Goal: Information Seeking & Learning: Learn about a topic

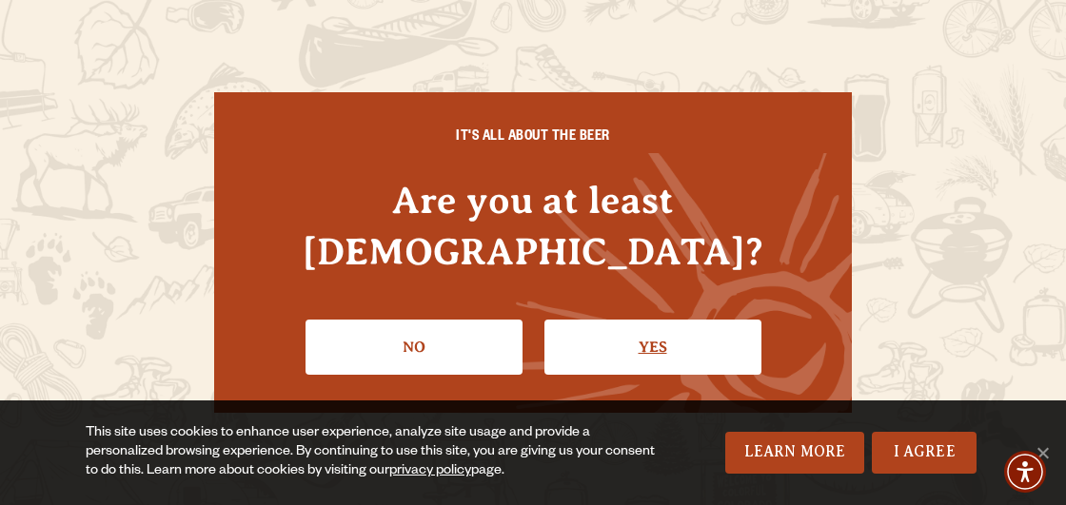
click at [704, 326] on link "Yes" at bounding box center [652, 347] width 217 height 55
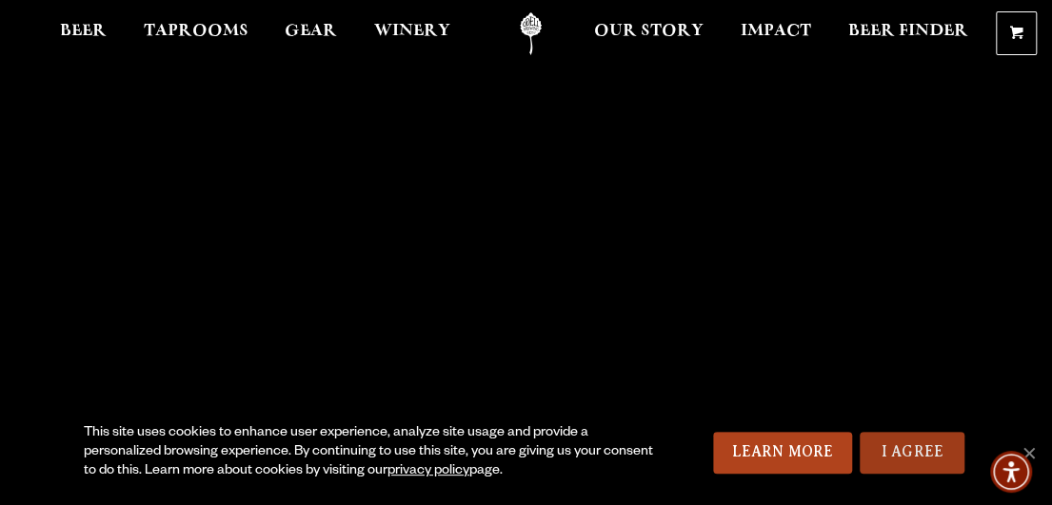
click at [904, 454] on link "I Agree" at bounding box center [911, 453] width 105 height 42
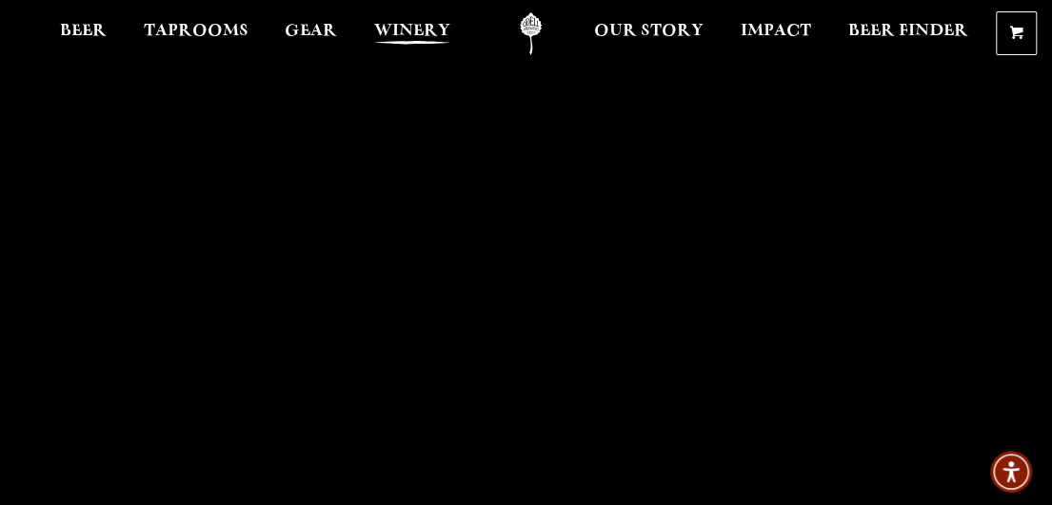
click at [451, 51] on link "Winery" at bounding box center [412, 33] width 101 height 43
click at [186, 28] on span "Taprooms" at bounding box center [196, 31] width 105 height 15
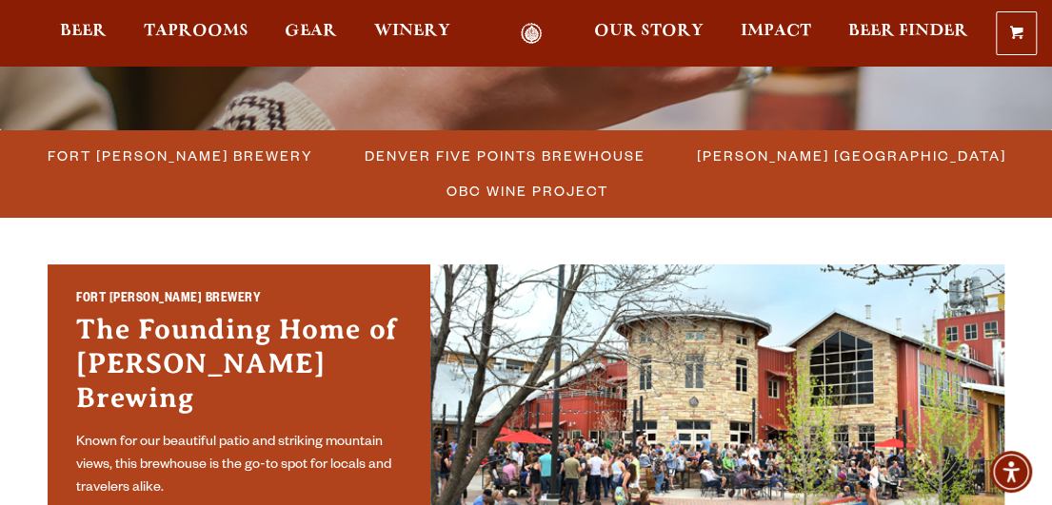
scroll to position [497, 0]
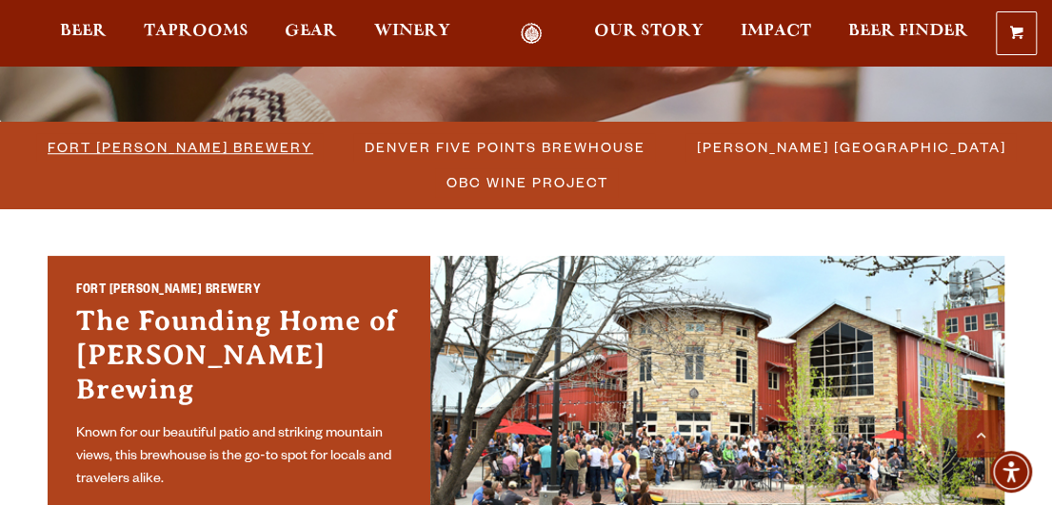
click at [246, 144] on span "Fort [PERSON_NAME] Brewery" at bounding box center [181, 147] width 266 height 28
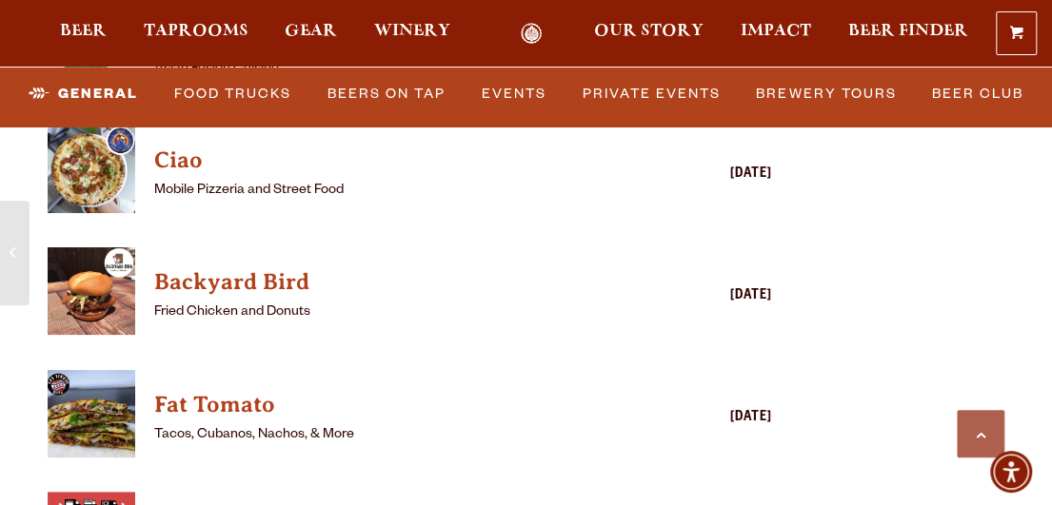
scroll to position [4871, 0]
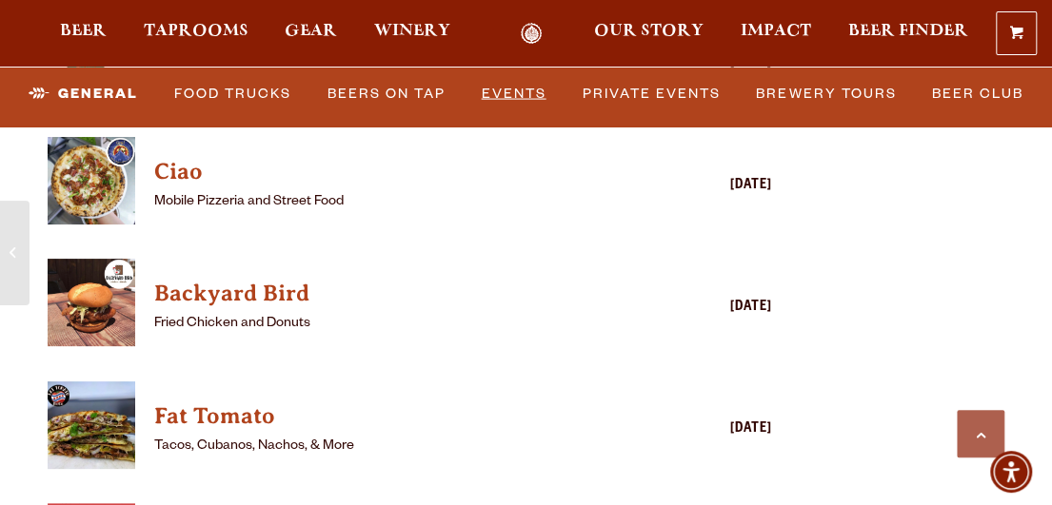
click at [531, 85] on link "Events" at bounding box center [514, 93] width 80 height 44
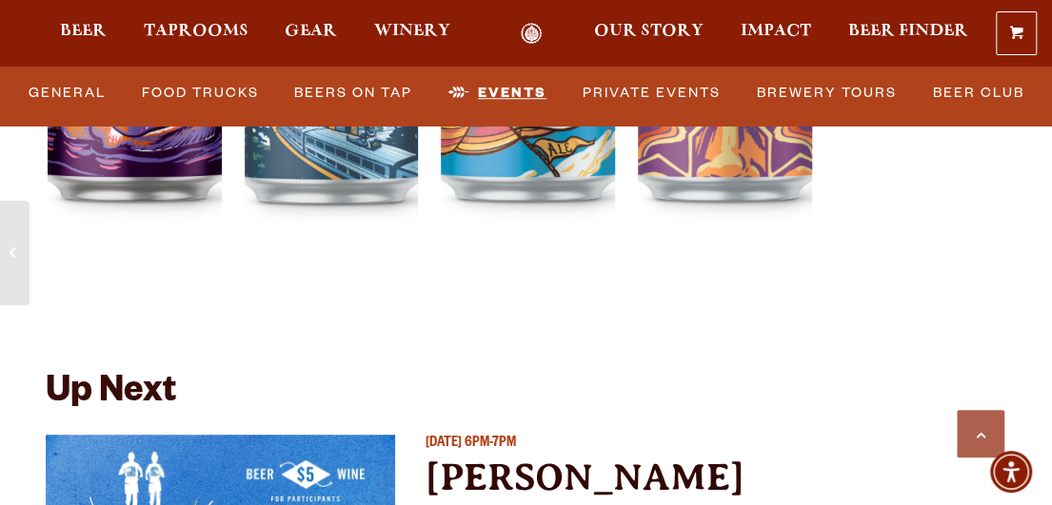
click at [531, 85] on link "Events" at bounding box center [497, 93] width 113 height 44
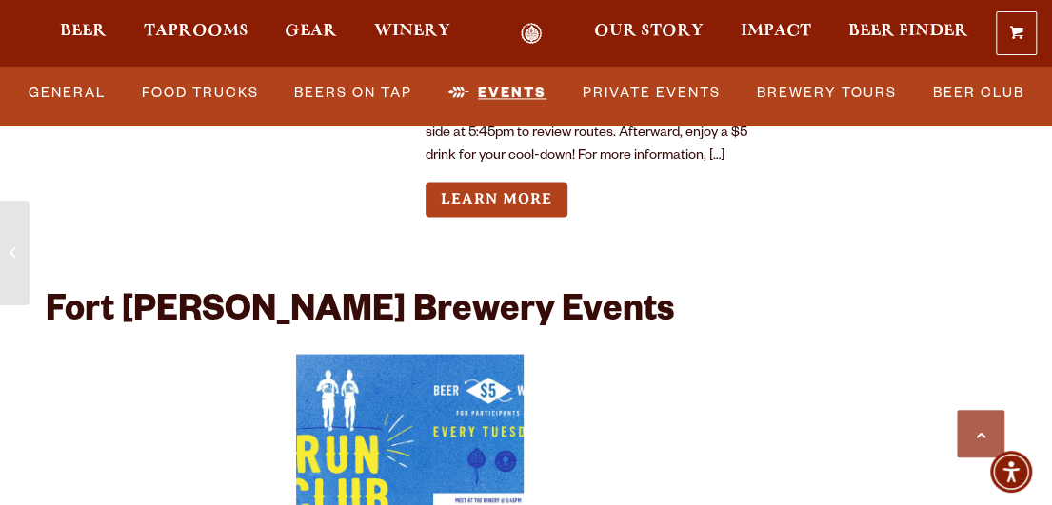
scroll to position [7408, 0]
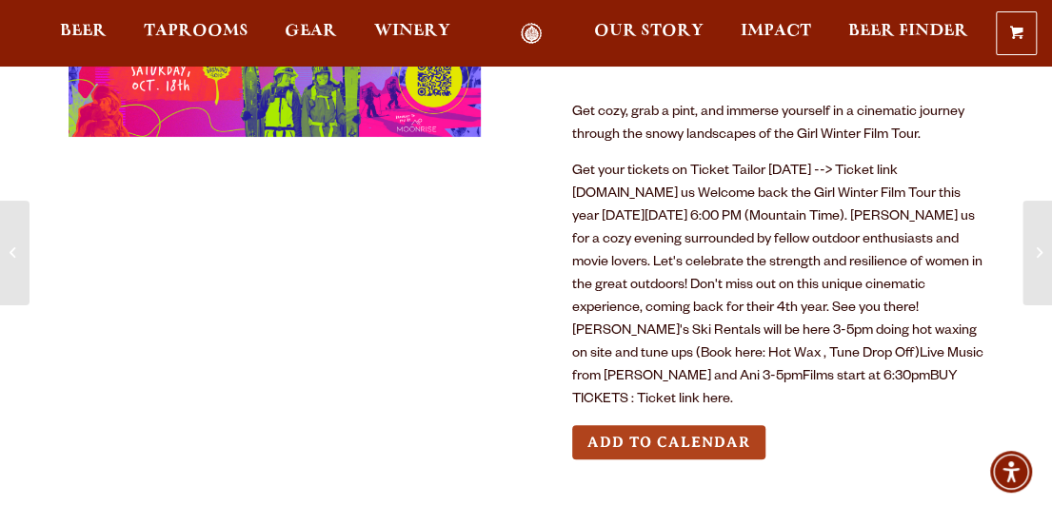
scroll to position [208, 0]
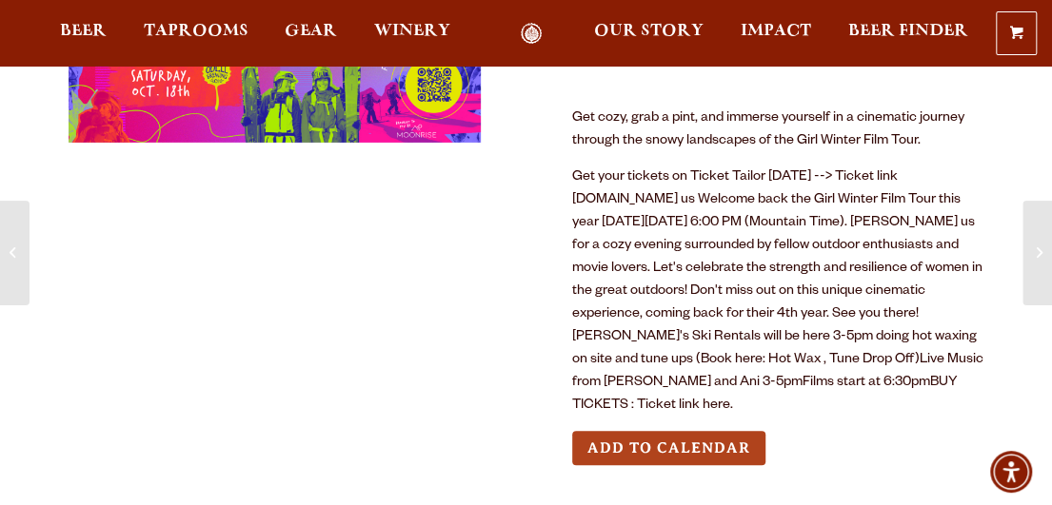
click at [716, 431] on button "Add to Calendar" at bounding box center [668, 448] width 193 height 35
click at [1020, 469] on img "Accessibility Menu" at bounding box center [1011, 472] width 46 height 46
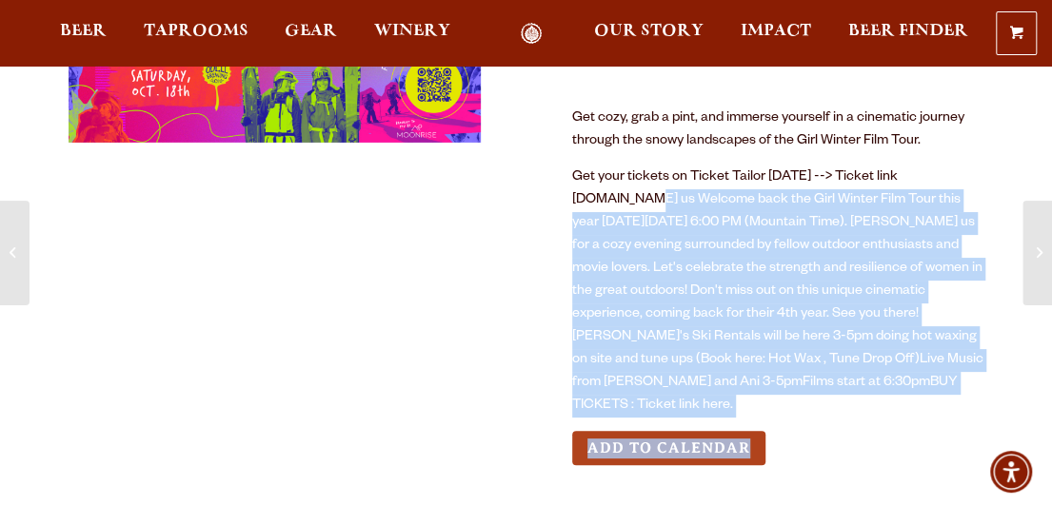
drag, startPoint x: 820, startPoint y: 439, endPoint x: 737, endPoint y: 535, distance: 127.5
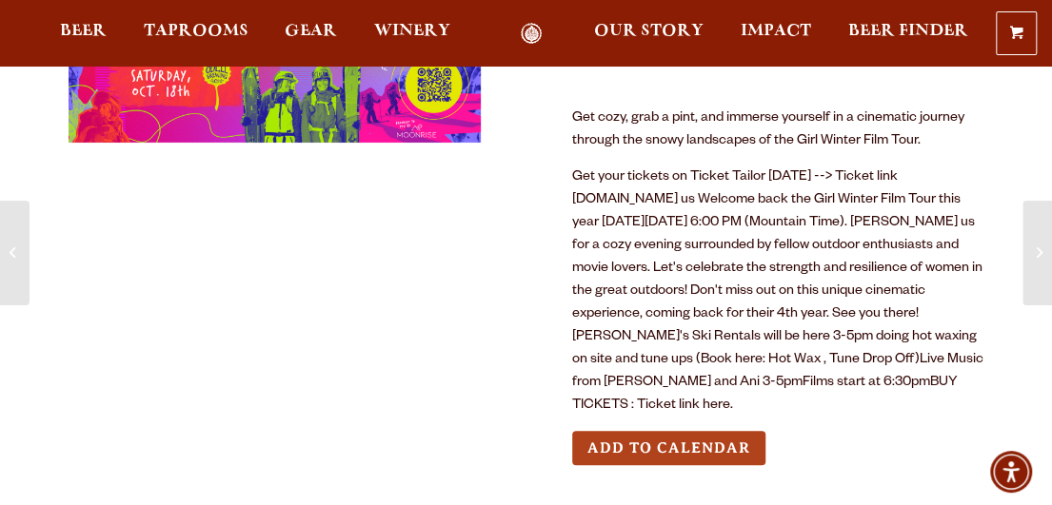
scroll to position [295, 0]
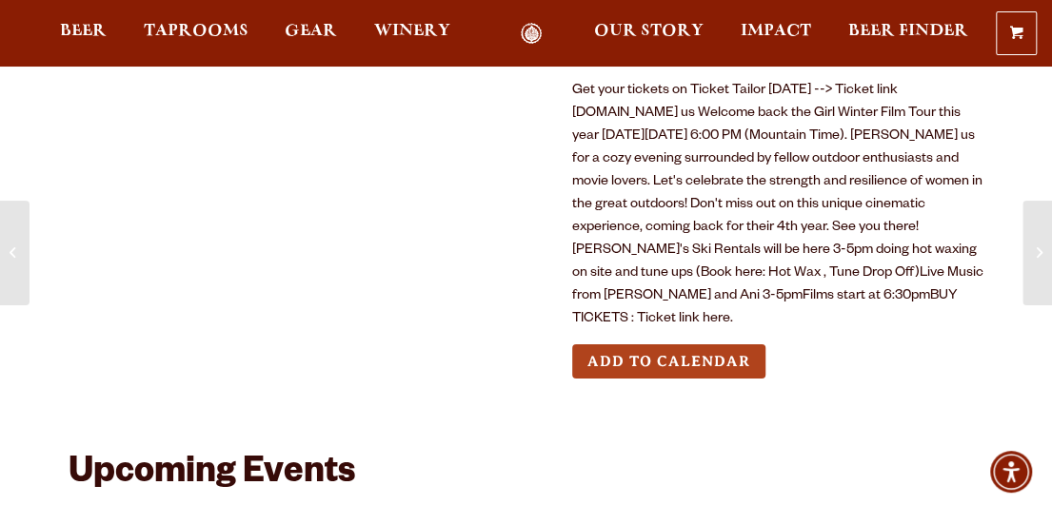
click at [373, 163] on div at bounding box center [275, 109] width 412 height 569
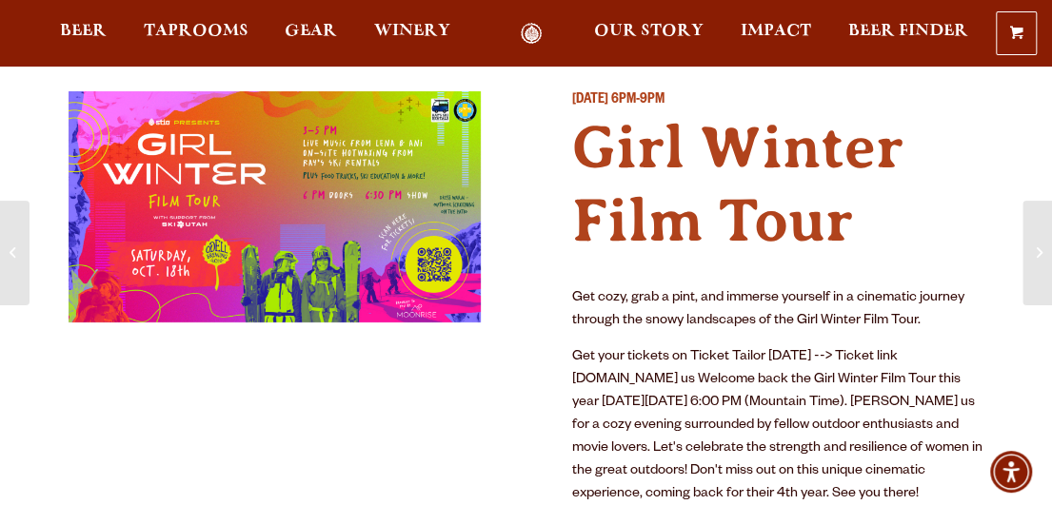
scroll to position [0, 0]
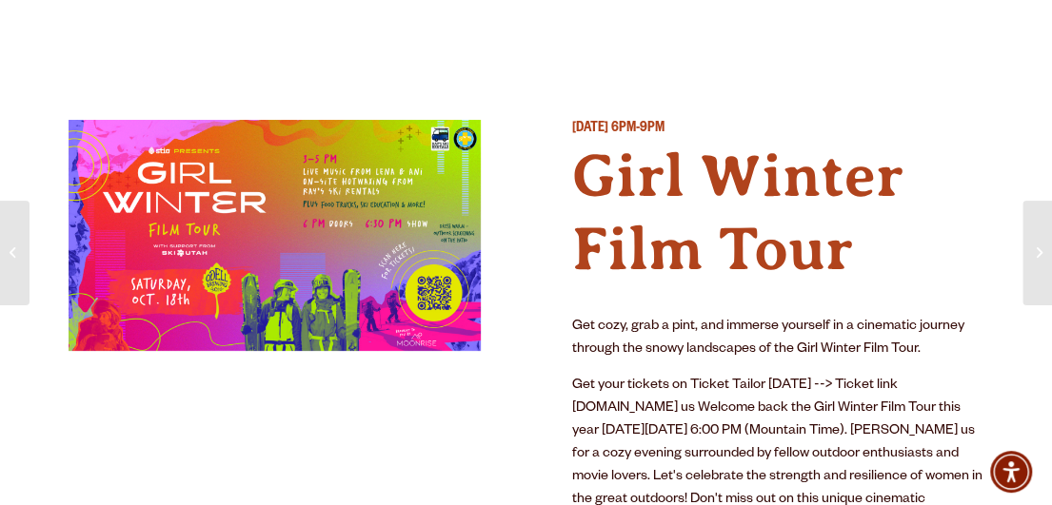
click at [299, 252] on img at bounding box center [275, 235] width 412 height 231
click at [307, 252] on img at bounding box center [275, 235] width 412 height 231
